Goal: Task Accomplishment & Management: Complete application form

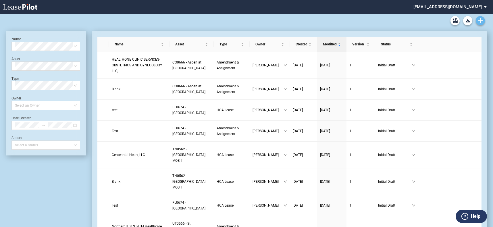
click at [480, 17] on link "Create new document" at bounding box center [480, 20] width 9 height 9
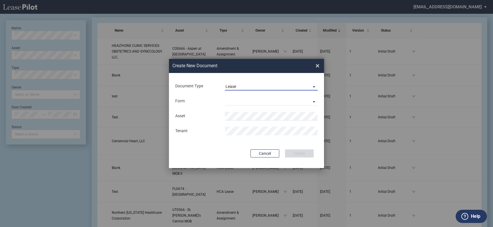
click at [248, 88] on span "Lease" at bounding box center [266, 87] width 82 height 6
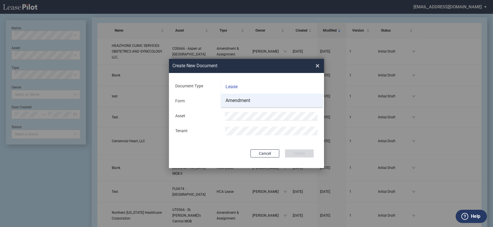
click at [248, 98] on div "Amendment" at bounding box center [237, 100] width 25 height 6
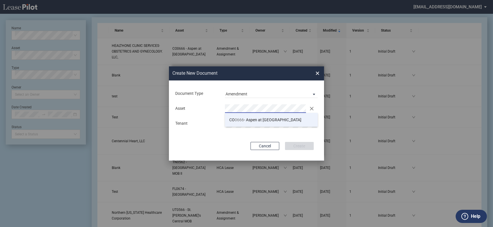
click at [247, 119] on span "CO 0666 - Aspen at Sky Ridge" at bounding box center [265, 119] width 72 height 5
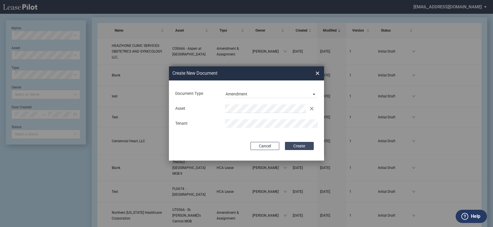
click at [306, 149] on button "Create" at bounding box center [299, 146] width 29 height 8
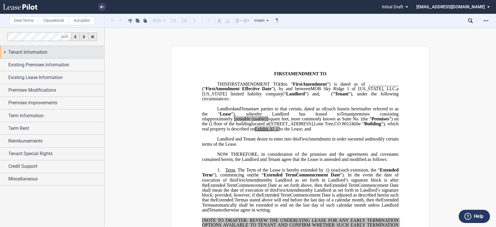
click at [70, 54] on div "Tenant Information" at bounding box center [56, 52] width 96 height 7
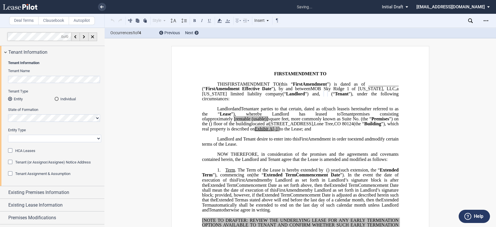
click at [56, 140] on select "Corporation Limited Liability Company General Partnership Limited Partnership O…" at bounding box center [54, 138] width 93 height 7
select select "limited liability company"
click at [8, 135] on select "Corporation Limited Liability Company General Partnership Limited Partnership O…" at bounding box center [54, 138] width 93 height 7
click at [10, 150] on div "HCA Leases" at bounding box center [11, 151] width 6 height 6
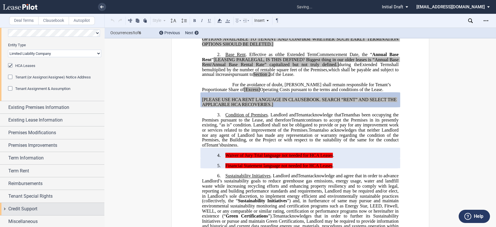
scroll to position [86, 0]
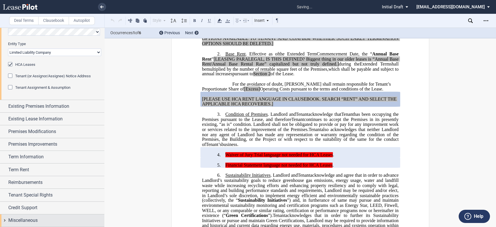
click at [39, 222] on div "Miscellaneous" at bounding box center [56, 220] width 96 height 7
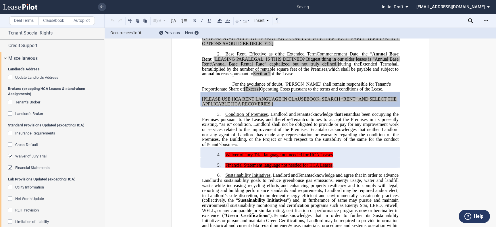
scroll to position [311, 0]
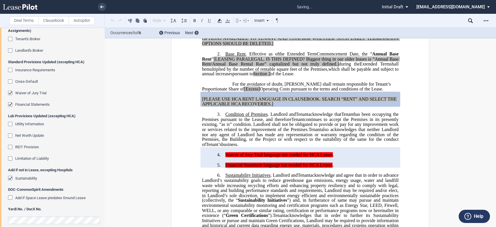
click at [13, 177] on div "Sustainability" at bounding box center [11, 179] width 6 height 6
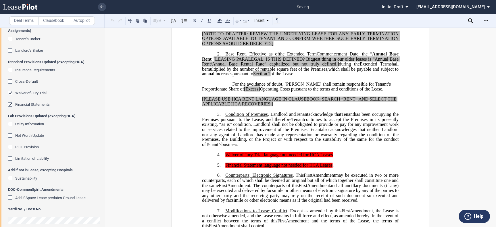
click at [8, 100] on editor-control "Waiver of Jury Trial" at bounding box center [54, 95] width 93 height 11
click at [10, 102] on div "Financial Statements" at bounding box center [11, 105] width 6 height 6
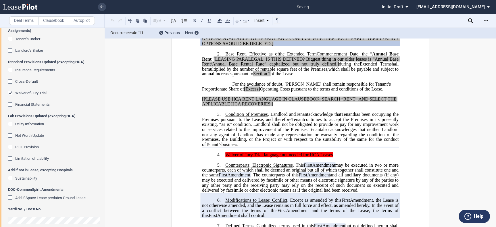
click at [9, 92] on div "Waiver of Jury Trial" at bounding box center [11, 94] width 6 height 6
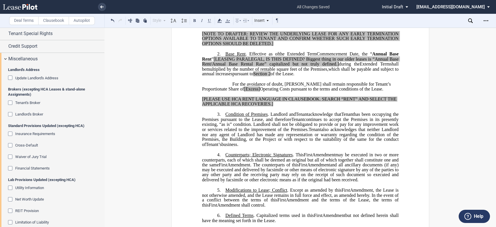
scroll to position [184, 0]
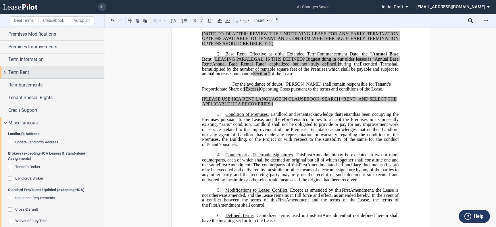
click at [38, 74] on div "Term Rent" at bounding box center [56, 72] width 96 height 7
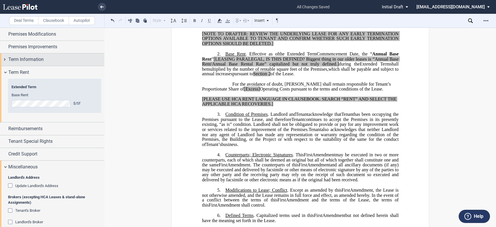
click at [51, 57] on div "Term Information" at bounding box center [56, 59] width 96 height 7
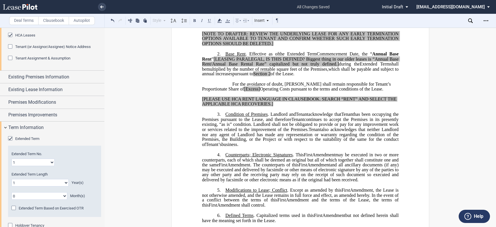
scroll to position [128, 0]
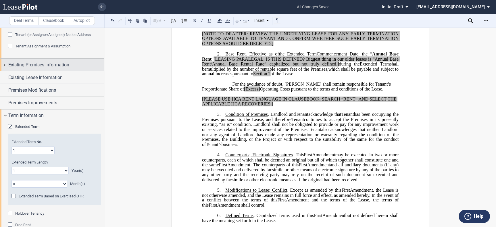
click at [61, 65] on span "Existing Premises Information" at bounding box center [38, 64] width 61 height 7
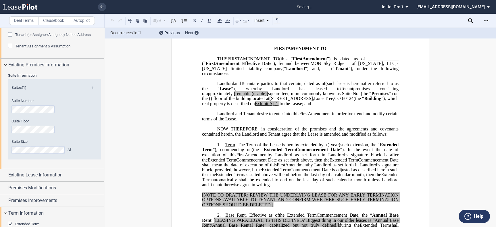
scroll to position [20, 0]
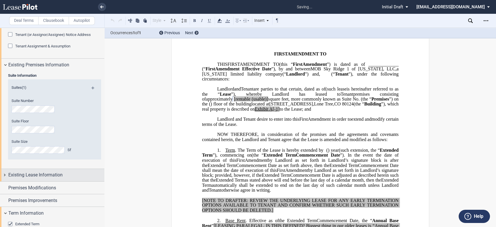
click at [48, 176] on span "Existing Lease Information" at bounding box center [35, 174] width 54 height 7
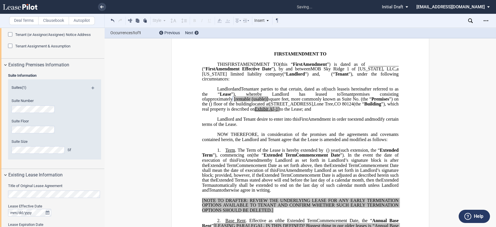
click at [0, 190] on div "Title of Original Lease Agreement Lease Effective Date Lease Expiration Date Pr…" at bounding box center [52, 224] width 104 height 86
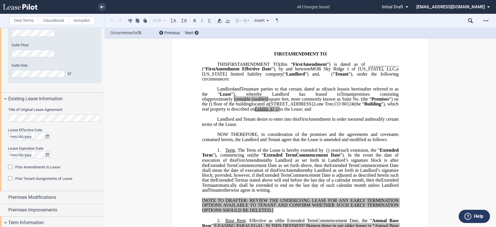
scroll to position [223, 0]
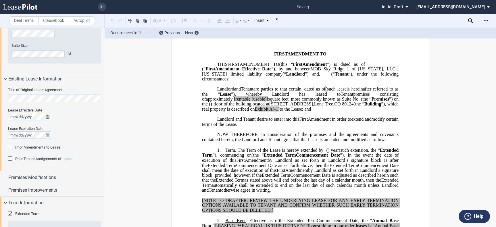
click at [11, 146] on div "Prior Amendments to Lease" at bounding box center [11, 148] width 6 height 6
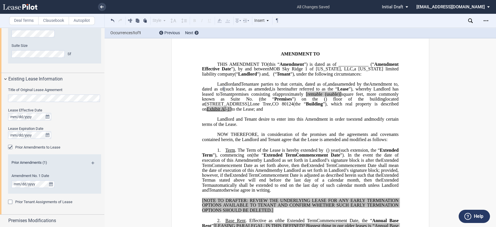
click at [12, 202] on div "Prior Tenant Assignments of Lease" at bounding box center [11, 203] width 6 height 6
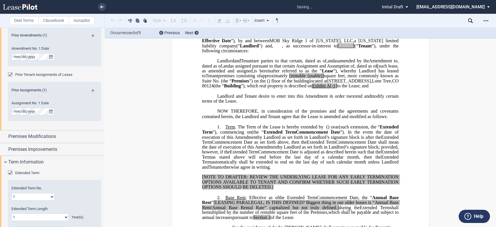
scroll to position [25, 0]
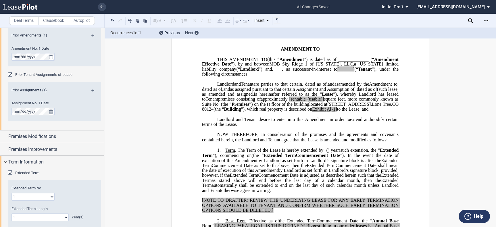
click at [377, 92] on span "(such lease" at bounding box center [387, 88] width 20 height 5
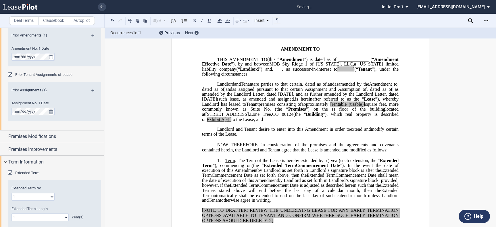
drag, startPoint x: 264, startPoint y: 104, endPoint x: 255, endPoint y: 104, distance: 9.2
click at [255, 92] on span ", and as assigned pursuant to that certain Assignment and Assumption of ﻿ ﻿ , d…" at bounding box center [308, 88] width 167 height 5
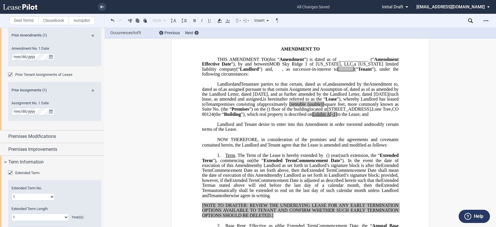
click at [307, 107] on span "(usable)]" at bounding box center [315, 104] width 16 height 5
click at [310, 112] on span "square feet, more commonly known as Suite No." at bounding box center [301, 107] width 198 height 10
click at [288, 107] on span "[rentable" at bounding box center [296, 104] width 16 height 5
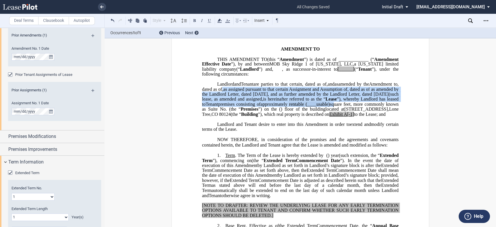
click at [243, 105] on p "MOB Sky Ridge 1 of [US_STATE], LLC , a [US_STATE] limited liability company (“ …" at bounding box center [300, 99] width 196 height 35
click at [219, 22] on icon at bounding box center [219, 20] width 7 height 7
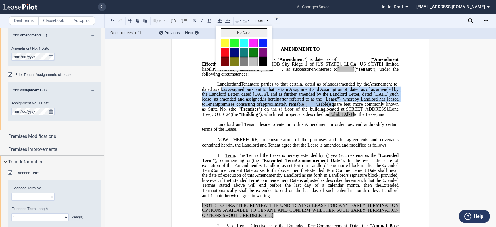
click at [233, 30] on button "No Color" at bounding box center [244, 32] width 47 height 9
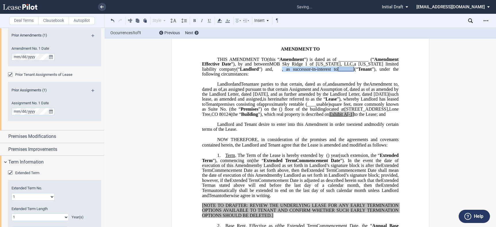
drag, startPoint x: 329, startPoint y: 79, endPoint x: 251, endPoint y: 80, distance: 77.6
click at [251, 77] on p "THIS ﻿ ﻿ FIRST AMENDMENT TO ﻿ ﻿ (this “ ﻿ ﻿ First Amendment ”) is dated as of _…" at bounding box center [300, 67] width 196 height 20
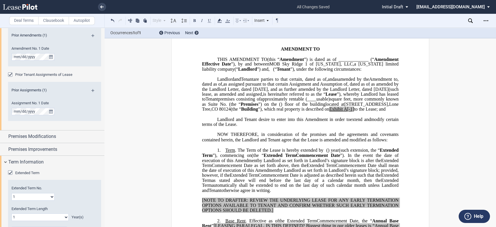
click at [371, 112] on span "located at [STREET_ADDRESS] (the “ Building ”), which real property is describe…" at bounding box center [301, 107] width 198 height 10
click at [352, 112] on span "A[-1" at bounding box center [348, 109] width 9 height 5
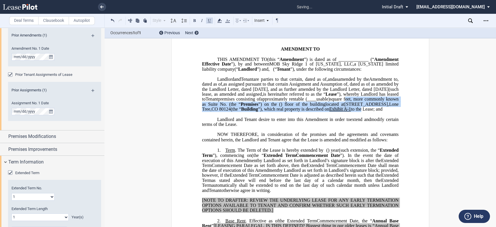
drag, startPoint x: 373, startPoint y: 129, endPoint x: 320, endPoint y: 113, distance: 55.0
click at [323, 112] on p "MOB Sky Ridge 1 of [US_STATE], LLC , a [US_STATE] limited liability company (“ …" at bounding box center [300, 94] width 196 height 35
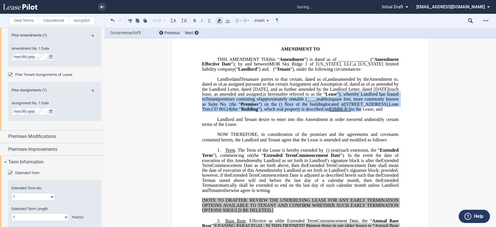
click at [219, 20] on use at bounding box center [219, 21] width 4 height 4
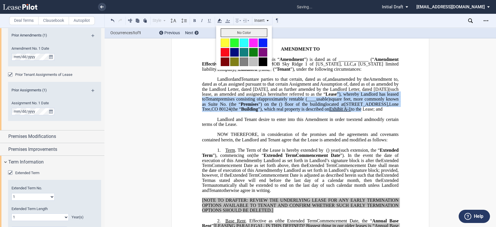
click at [237, 31] on button "No Color" at bounding box center [244, 32] width 47 height 9
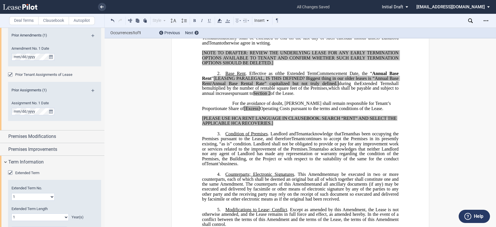
scroll to position [184, 0]
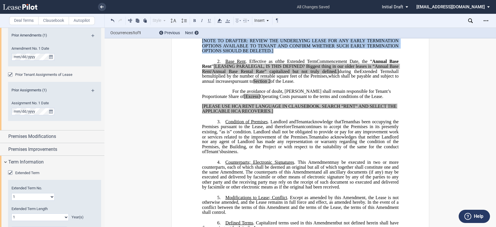
drag, startPoint x: 275, startPoint y: 74, endPoint x: 195, endPoint y: 59, distance: 81.4
click at [195, 59] on div "﻿ ﻿ ﻿ FIRST AMENDMENT TO ﻿ ﻿ ASSIGNMENT, ASSUMPTION AND ﻿ ﻿ FIRST AMENDMENT TO …" at bounding box center [300, 197] width 258 height 670
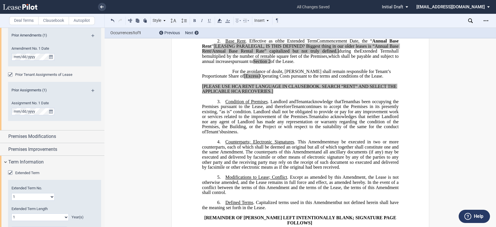
click at [58, 17] on label "Clausebook" at bounding box center [53, 20] width 31 height 9
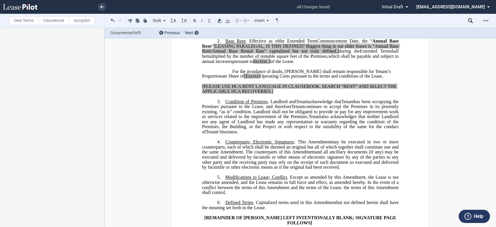
scroll to position [0, 0]
click at [29, 21] on label "Deal Terms" at bounding box center [23, 20] width 29 height 9
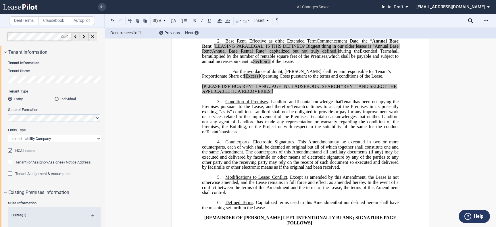
click at [46, 19] on label "Clausebook" at bounding box center [53, 20] width 31 height 9
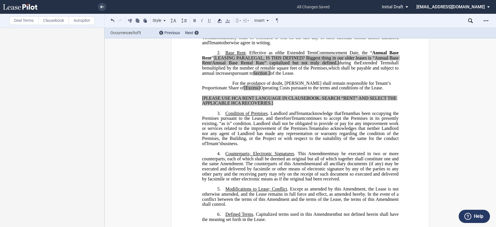
scroll to position [152, 0]
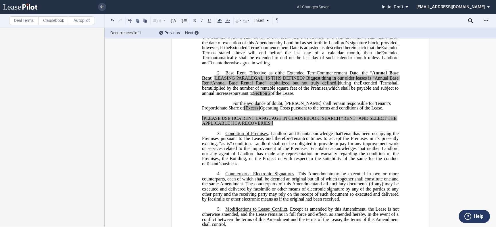
drag, startPoint x: 236, startPoint y: 42, endPoint x: 224, endPoint y: 43, distance: 11.8
click at [225, 25] on span "Term . The Term of the Lease is hereby extended by" at bounding box center [274, 22] width 98 height 5
click at [21, 17] on label "Deal Terms" at bounding box center [23, 20] width 29 height 9
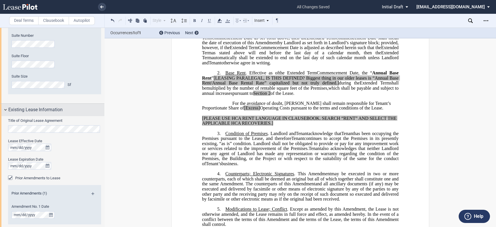
scroll to position [255, 0]
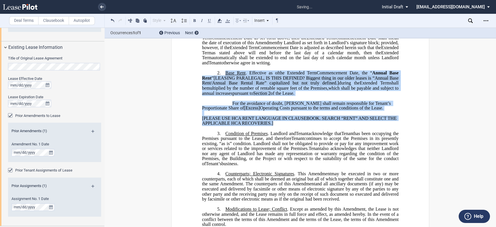
drag, startPoint x: 223, startPoint y: 93, endPoint x: 280, endPoint y: 141, distance: 74.4
click at [280, 126] on div "﻿ !!SET_LEVEL_0!! !!LEASE_LEVEL_1!! 2. Base Rent . Effective as of [______] [__…" at bounding box center [300, 95] width 196 height 60
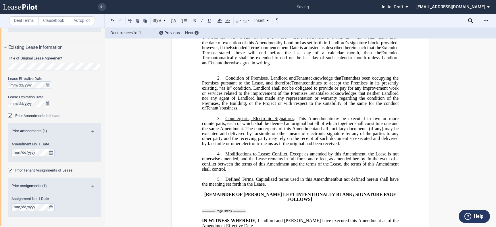
click at [348, 65] on p "1. ﻿ The Term of the Lease is hereby extended by [__________] ﻿ ﻿ ( ﻿ ﻿ ) year …" at bounding box center [300, 42] width 196 height 45
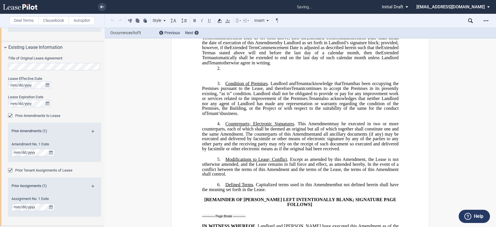
click at [52, 24] on label "Clausebook" at bounding box center [53, 20] width 31 height 9
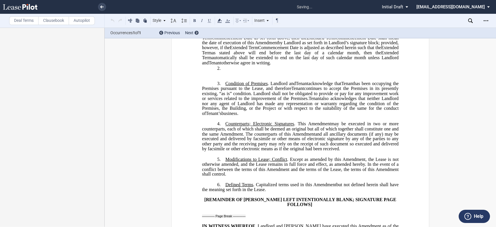
scroll to position [0, 0]
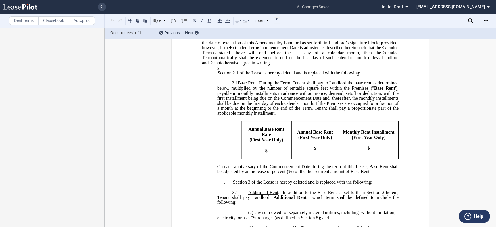
click at [213, 76] on p "Section 2.1 of the Lease is hereby deleted and is replaced with the following:" at bounding box center [300, 73] width 196 height 5
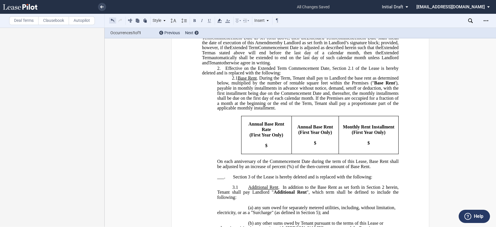
click at [111, 20] on button at bounding box center [112, 20] width 7 height 7
click at [111, 20] on div "Style 1. Section (a) Subsection (a) Subsection 1 a) Subsection 2 Normal Normal …" at bounding box center [195, 20] width 172 height 7
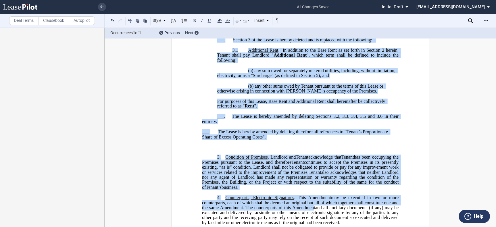
scroll to position [295, 0]
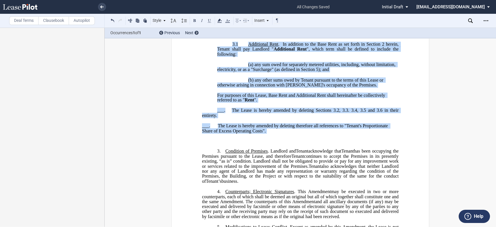
drag, startPoint x: 332, startPoint y: 87, endPoint x: 327, endPoint y: 158, distance: 71.1
click at [327, 138] on div "!!SET_LEVEL_0!! !!LEASE_LEVEL_1!! 2. ​ !!SET_LEVEL_0!! !!LEASE_LEVEL_1!! 2. ​ E…" at bounding box center [300, 30] width 196 height 216
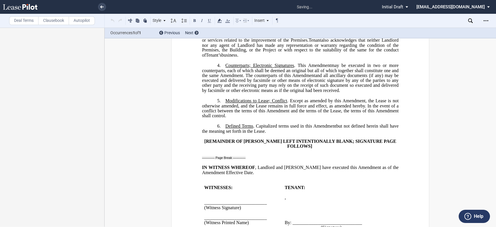
scroll to position [88, 0]
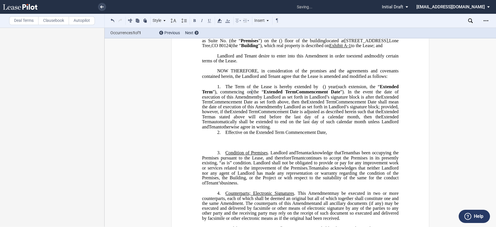
click at [334, 135] on p "2. ​ Effective on the Extended Term Commencement Date," at bounding box center [300, 132] width 196 height 5
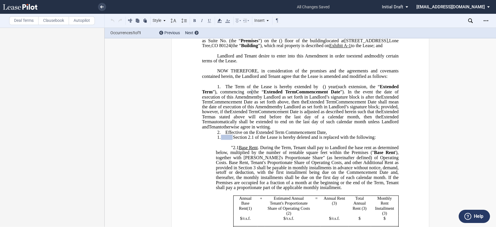
click at [230, 140] on span at bounding box center [227, 137] width 12 height 5
click at [233, 140] on span "Section 2.1 of the Lease is hereby deleted and is replaced with the following:" at bounding box center [304, 137] width 143 height 5
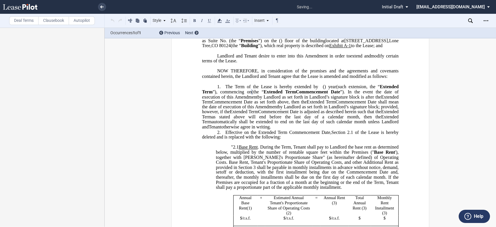
click at [346, 130] on p "1. ﻿ The Term of the Lease is hereby extended by [__________] ﻿ ﻿ ( ﻿ ﻿ ) year …" at bounding box center [300, 106] width 196 height 45
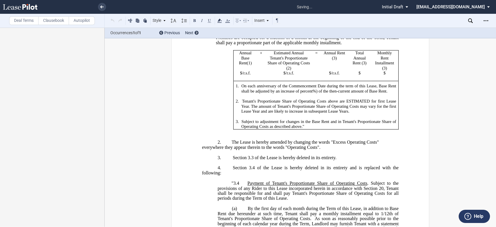
scroll to position [248, 0]
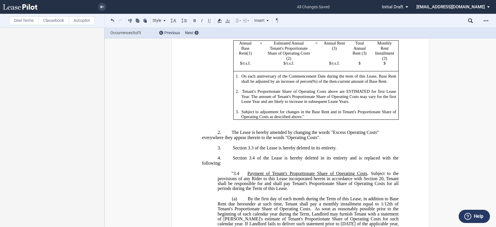
click at [240, 66] on span "$" at bounding box center [241, 63] width 2 height 5
click at [288, 66] on span "/r.s.f." at bounding box center [292, 63] width 9 height 5
click at [333, 66] on span "/r.s.f." at bounding box center [337, 63] width 9 height 5
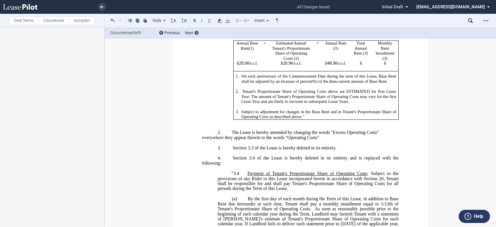
click at [360, 66] on p "$" at bounding box center [360, 63] width 17 height 5
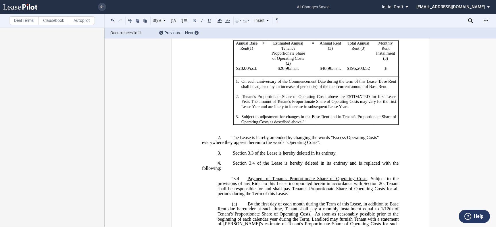
click at [388, 71] on p "$" at bounding box center [385, 68] width 21 height 5
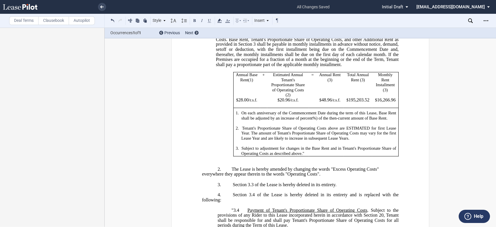
click at [288, 120] on span "On each anniversary of the Commencement Date during the term of this Lease, Bas…" at bounding box center [319, 116] width 156 height 10
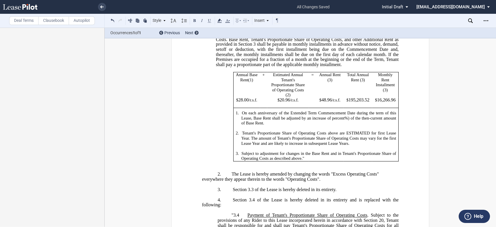
click at [347, 67] on span "'), together with [PERSON_NAME]'s Proportionate Share" (as hereinafter defined)…" at bounding box center [308, 47] width 184 height 40
click at [233, 177] on span "The Lease is hereby amended by changing the words "Excess Operating Costs"" at bounding box center [305, 173] width 147 height 5
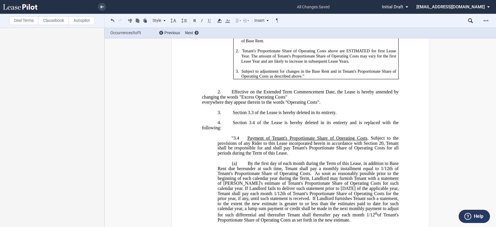
scroll to position [312, 0]
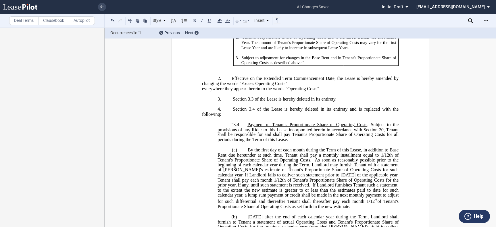
click at [202, 91] on span "everywhere they appear therein to the words "Operating Costs"." at bounding box center [261, 88] width 118 height 5
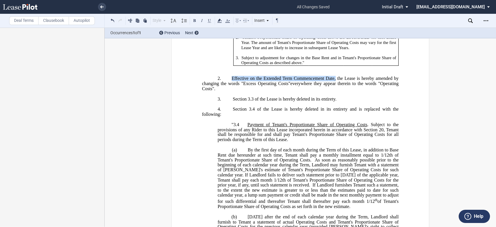
drag, startPoint x: 232, startPoint y: 95, endPoint x: 335, endPoint y: 95, distance: 103.4
click at [335, 86] on span "Effective on the Extended Term Commencement Date, the Lease is hereby amended b…" at bounding box center [301, 81] width 198 height 10
click at [233, 101] on span "Section 3.3 of the Lease is hereby deleted in its entirety." at bounding box center [285, 98] width 104 height 5
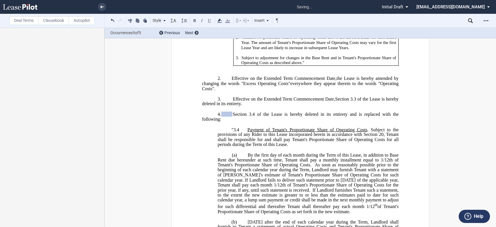
click at [231, 116] on span at bounding box center [226, 113] width 11 height 5
click at [232, 122] on span "Section 3.4 of the Lease is hereby deleted in its entirety and is replaced with…" at bounding box center [301, 116] width 198 height 10
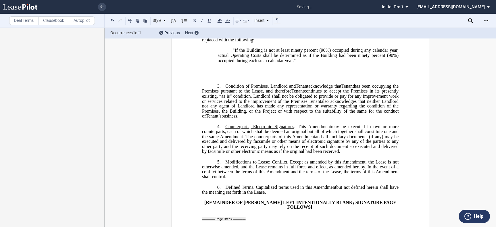
scroll to position [758, 0]
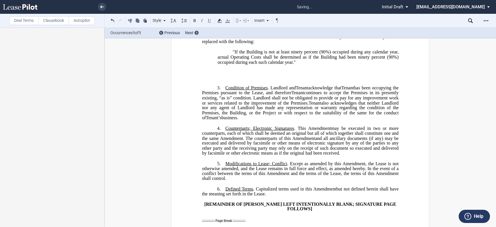
click at [257, 70] on p "﻿" at bounding box center [300, 67] width 196 height 5
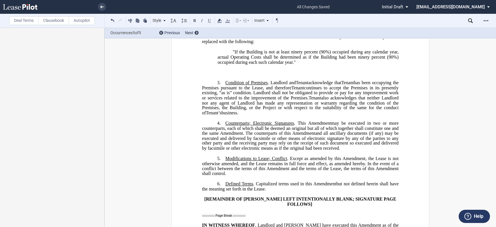
click at [258, 70] on p "﻿" at bounding box center [300, 67] width 196 height 5
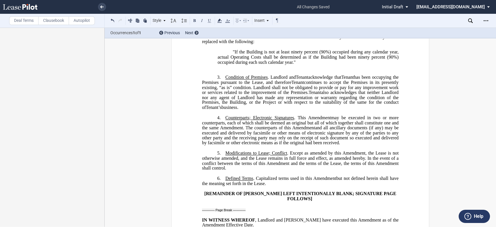
click at [225, 80] on span "Condition of Premises" at bounding box center [246, 77] width 42 height 5
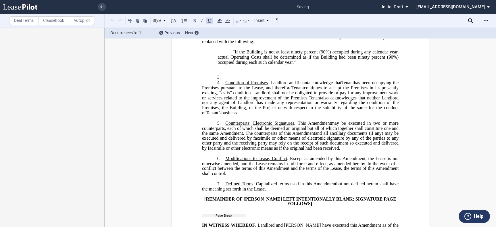
click at [234, 80] on p "3. ﻿" at bounding box center [300, 77] width 196 height 5
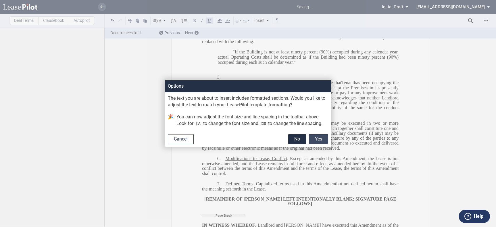
click at [314, 136] on button "Yes" at bounding box center [318, 139] width 19 height 10
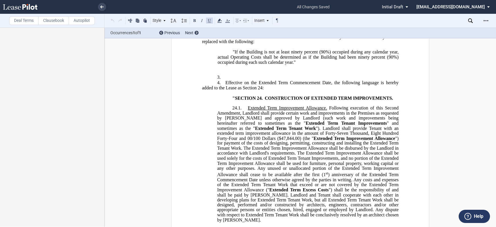
click at [223, 80] on p "3. ﻿" at bounding box center [300, 77] width 196 height 5
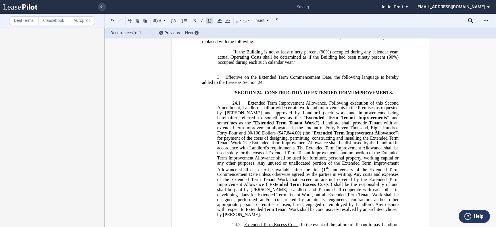
click at [234, 70] on p "﻿" at bounding box center [300, 67] width 196 height 5
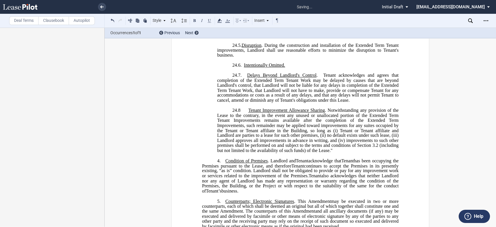
scroll to position [1109, 0]
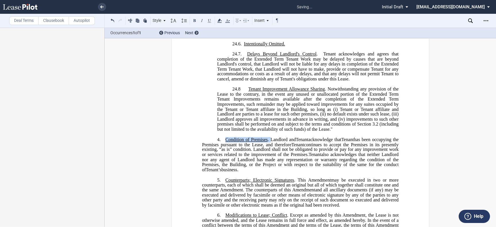
drag, startPoint x: 224, startPoint y: 150, endPoint x: 269, endPoint y: 150, distance: 44.5
click at [269, 142] on span "Condition of Premises . Landlord and" at bounding box center [260, 139] width 70 height 5
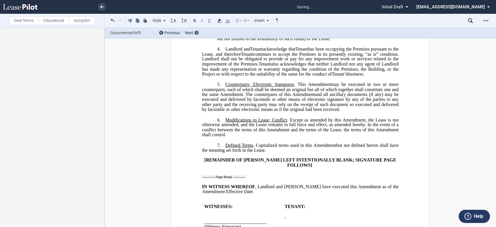
scroll to position [1205, 0]
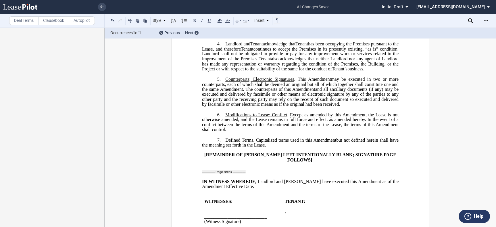
click at [223, 90] on p "5. Counterparts; Electronic Signatures . This ﻿ ﻿ First Amendment Assignment ma…" at bounding box center [300, 92] width 196 height 30
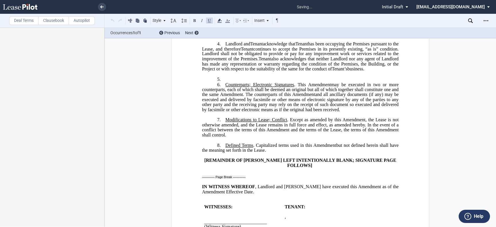
click at [230, 82] on p "5. ﻿" at bounding box center [300, 79] width 196 height 5
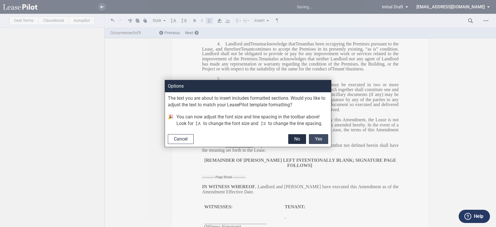
click at [317, 136] on button "Yes" at bounding box center [318, 139] width 19 height 10
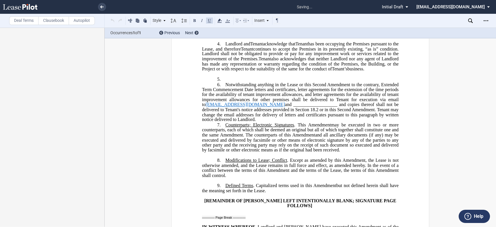
click at [244, 82] on p "5. ﻿" at bounding box center [300, 79] width 196 height 5
click at [278, 122] on p "5. Notwithstanding anything in the Lease or this Second Amendment to the contra…" at bounding box center [300, 102] width 196 height 41
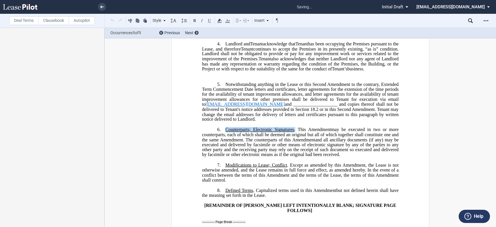
drag, startPoint x: 228, startPoint y: 140, endPoint x: 293, endPoint y: 140, distance: 64.9
click at [293, 132] on span "Counterparts; Electronic Signatures . This" at bounding box center [265, 129] width 80 height 5
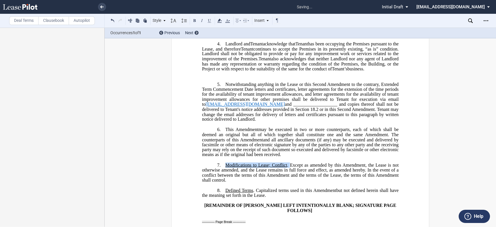
drag, startPoint x: 224, startPoint y: 175, endPoint x: 287, endPoint y: 176, distance: 63.2
click at [287, 167] on span "Modifications to Lease; Conflict . Except as amended by this" at bounding box center [283, 164] width 116 height 5
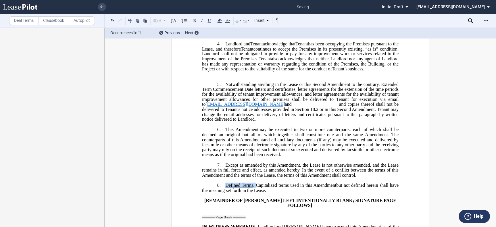
drag, startPoint x: 226, startPoint y: 196, endPoint x: 255, endPoint y: 196, distance: 28.2
click at [255, 193] on p "8. Defined Terms . Capitalized terms used in this ﻿ ﻿ First Amendment Assignmen…" at bounding box center [300, 188] width 196 height 10
click at [225, 188] on span "Capitalized terms used in this" at bounding box center [253, 185] width 56 height 5
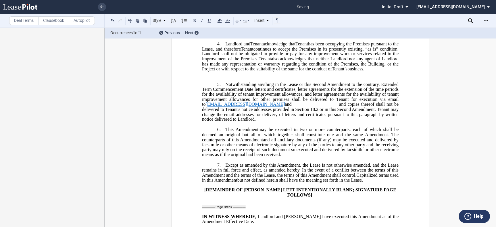
click at [216, 182] on span "Capitalized terms used in this" at bounding box center [301, 177] width 198 height 10
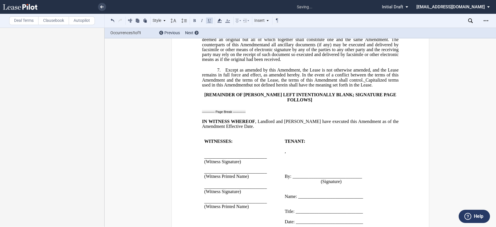
scroll to position [1301, 0]
click at [230, 118] on p "﻿" at bounding box center [300, 115] width 196 height 5
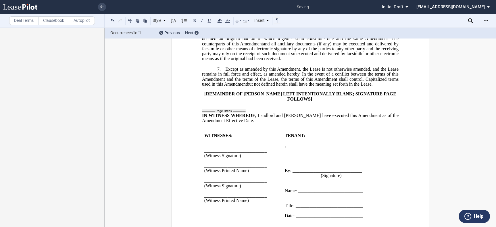
drag, startPoint x: 21, startPoint y: 19, endPoint x: 24, endPoint y: 21, distance: 3.9
click at [21, 19] on label "Deal Terms" at bounding box center [23, 20] width 29 height 9
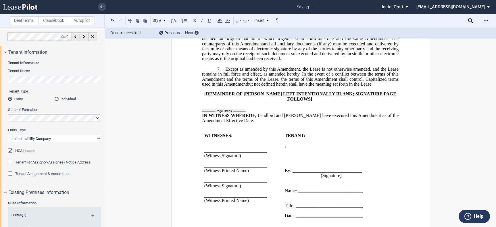
scroll to position [0, 58]
click at [138, 80] on div "Deal Terms Clausebook Autopilot Style 1. Section (a) Subsection (a) Subsection …" at bounding box center [248, 127] width 496 height 199
click at [101, 80] on div "Tenant Information Tenant Name Tenant Type Entity Individual State of Formation…" at bounding box center [52, 122] width 104 height 128
click at [279, 162] on td "WITNESSES: ___________________________ (Witness Signature) ____________________…" at bounding box center [242, 178] width 80 height 90
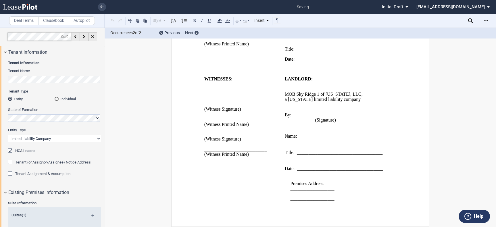
scroll to position [1472, 0]
drag, startPoint x: 318, startPoint y: 200, endPoint x: 287, endPoint y: 191, distance: 32.0
click at [287, 191] on div "Premises Address: ___________________ ___________________ ___________________" at bounding box center [336, 186] width 103 height 30
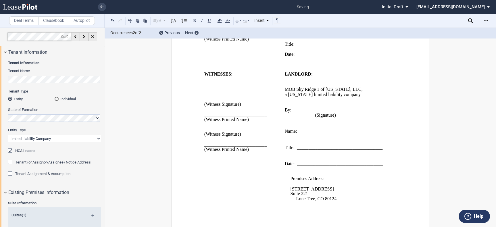
scroll to position [1462, 0]
click at [295, 202] on span "Lone Tree, CO 80124" at bounding box center [313, 198] width 46 height 5
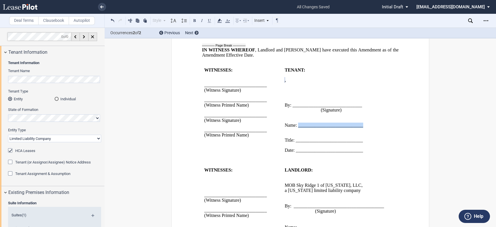
drag, startPoint x: 297, startPoint y: 137, endPoint x: 367, endPoint y: 136, distance: 69.8
click at [367, 128] on p "Name: ____________________________" at bounding box center [336, 125] width 103 height 5
drag, startPoint x: 294, startPoint y: 151, endPoint x: 365, endPoint y: 150, distance: 71.2
click at [365, 143] on p "Title: _____________________________" at bounding box center [336, 140] width 103 height 5
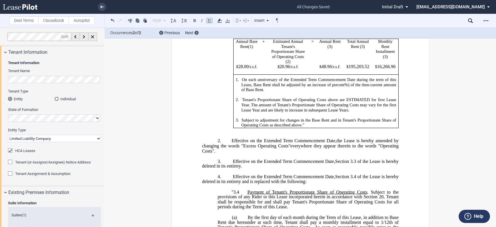
scroll to position [186, 0]
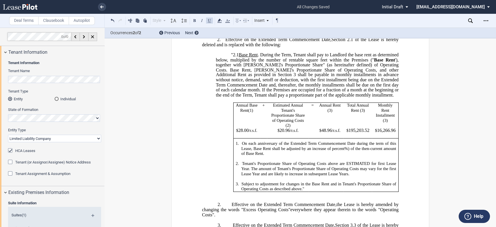
click at [269, 182] on p at bounding box center [318, 178] width 155 height 5
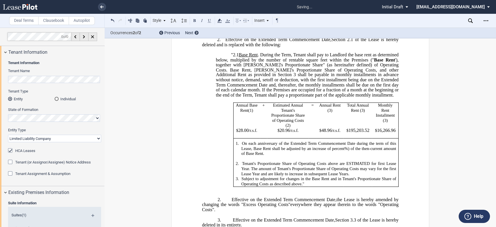
click at [257, 161] on p at bounding box center [318, 158] width 155 height 5
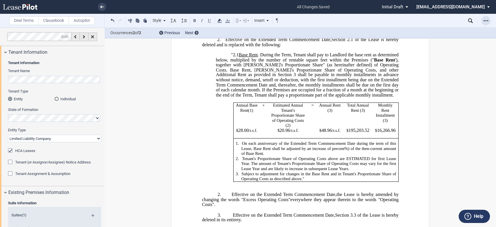
click at [487, 21] on icon "Open Lease options menu" at bounding box center [485, 20] width 5 height 5
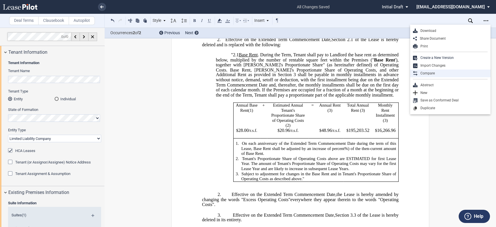
click at [449, 76] on div "Compare" at bounding box center [450, 74] width 80 height 8
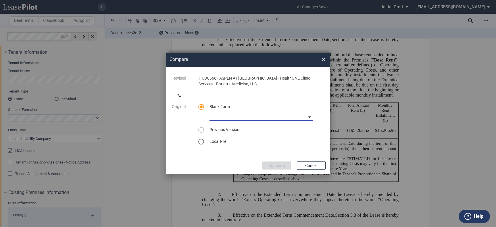
click at [267, 119] on md-select "Medical Office Amendment Blank Form Medical Office Assignment Blank Form" at bounding box center [261, 116] width 104 height 9
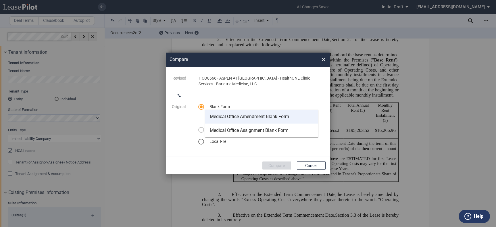
click at [272, 118] on div "Medical Office Amendment Blank Form" at bounding box center [249, 116] width 79 height 6
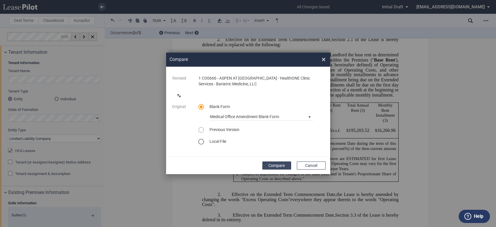
click at [283, 165] on button "Compare" at bounding box center [276, 165] width 29 height 8
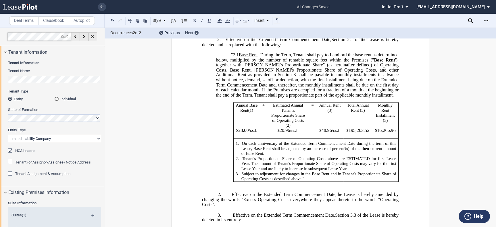
scroll to position [48, 0]
click at [485, 18] on icon "Open Lease options menu" at bounding box center [485, 20] width 5 height 5
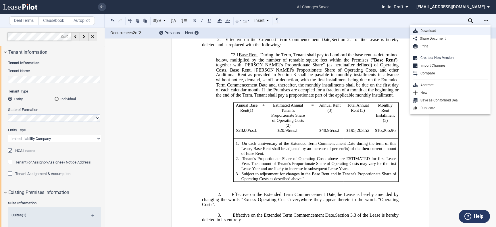
click at [436, 31] on div "Download" at bounding box center [452, 30] width 70 height 5
